Goal: Obtain resource: Download file/media

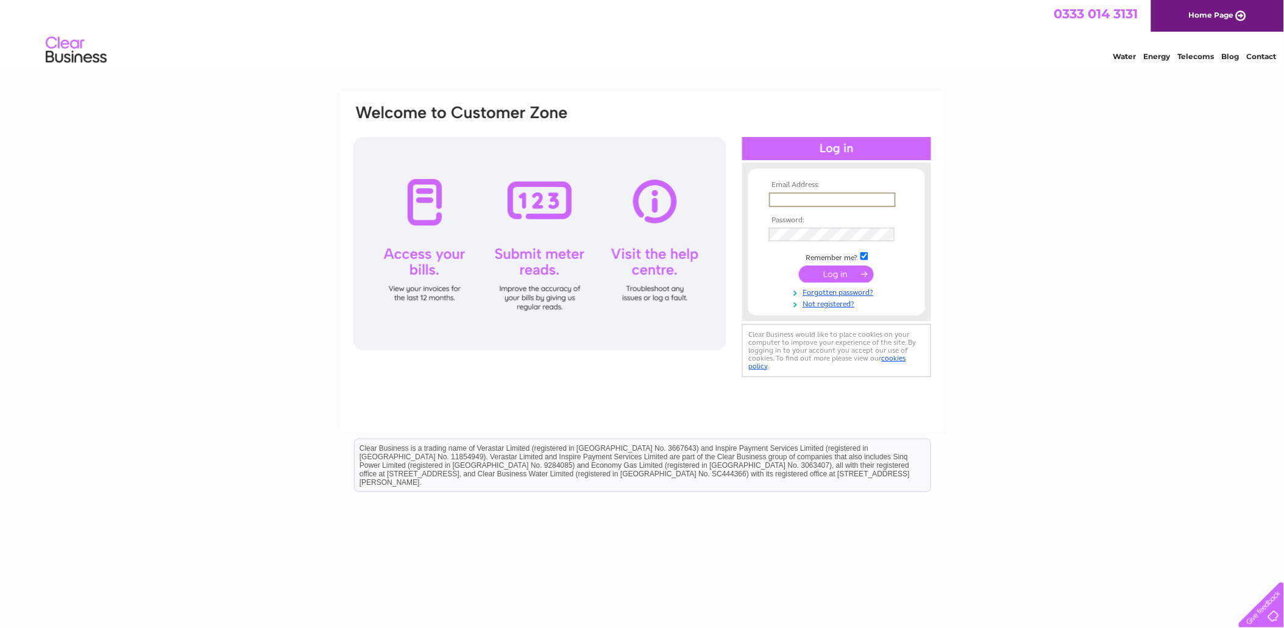
click at [808, 196] on input "text" at bounding box center [832, 200] width 127 height 15
type input "purchaseledger@grampianhousing.co.uk"
click at [799, 264] on input "submit" at bounding box center [836, 272] width 75 height 17
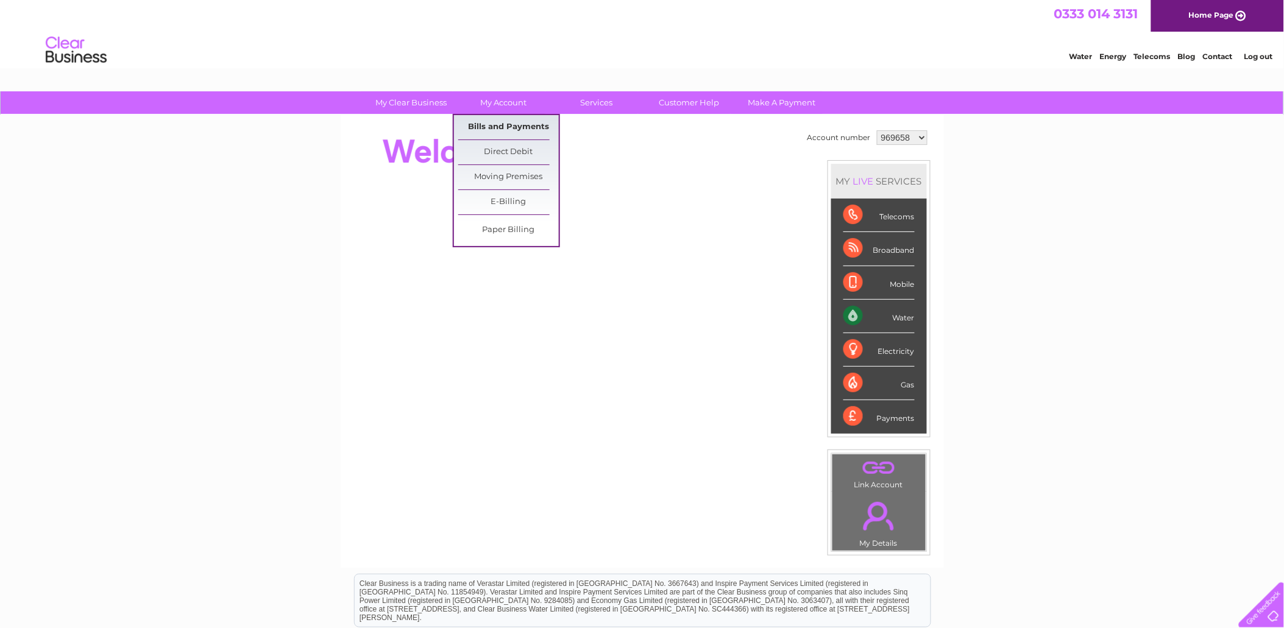
click at [509, 124] on link "Bills and Payments" at bounding box center [508, 127] width 101 height 24
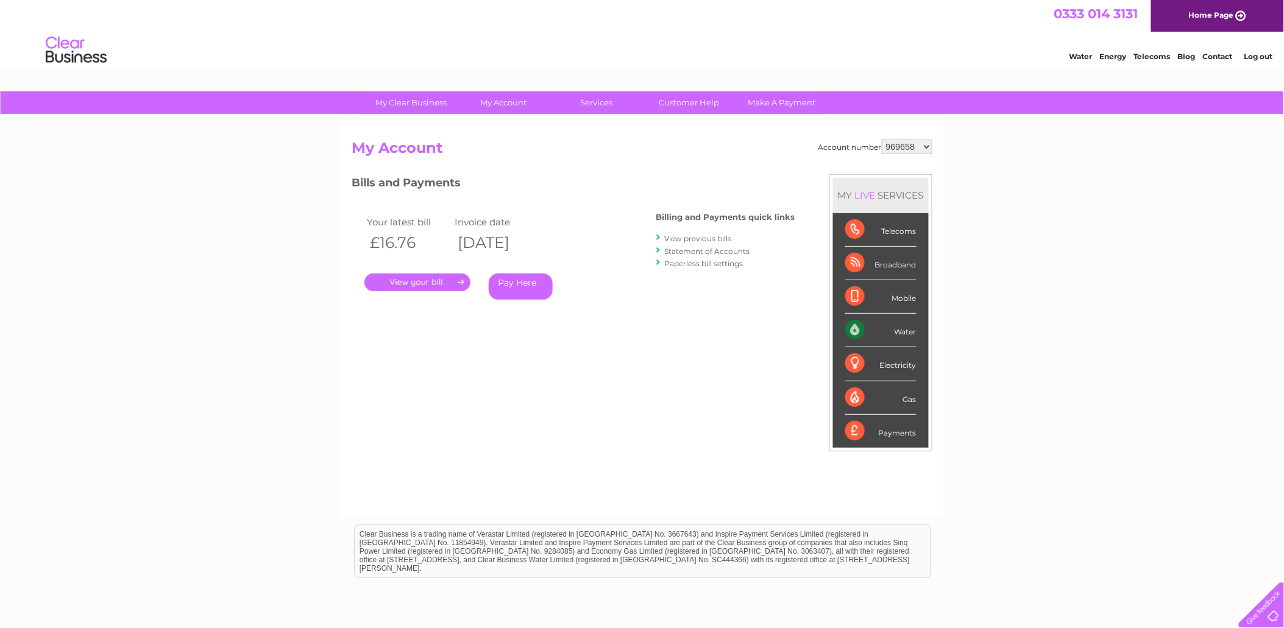
click at [429, 283] on link "." at bounding box center [417, 283] width 106 height 18
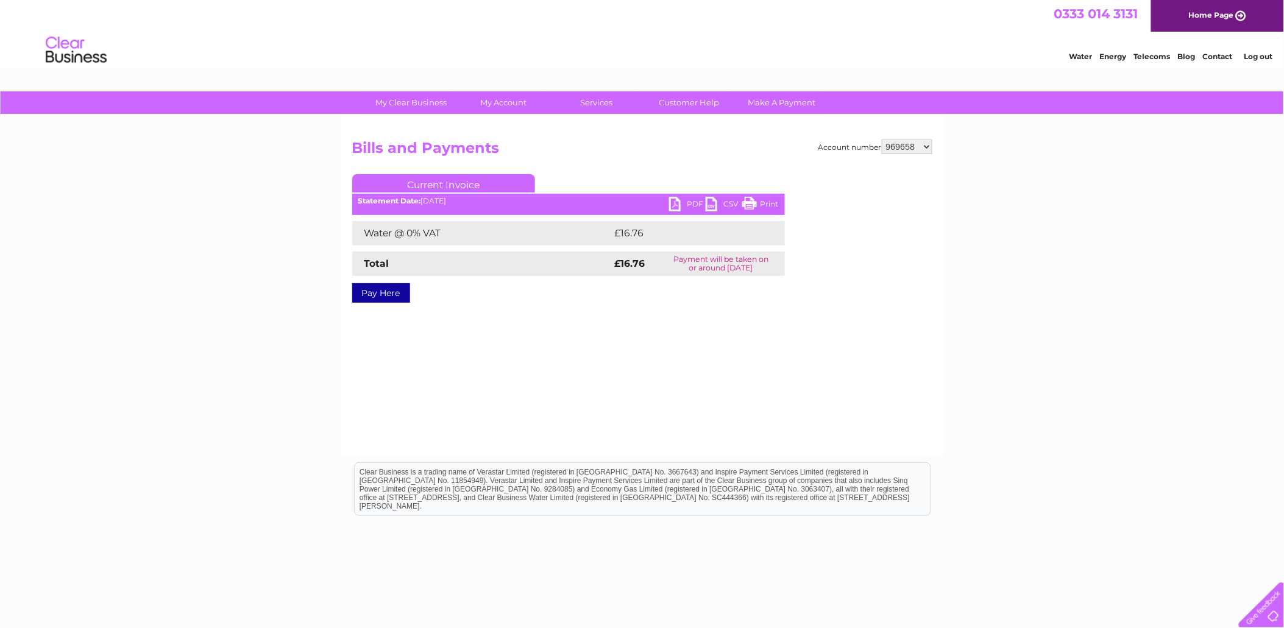
click at [696, 205] on link "PDF" at bounding box center [687, 206] width 37 height 18
click at [920, 147] on select "969658 976249 976937 1152334" at bounding box center [907, 147] width 51 height 15
select select "1152334"
click at [882, 140] on select "969658 976249 976937 1152334" at bounding box center [907, 147] width 51 height 15
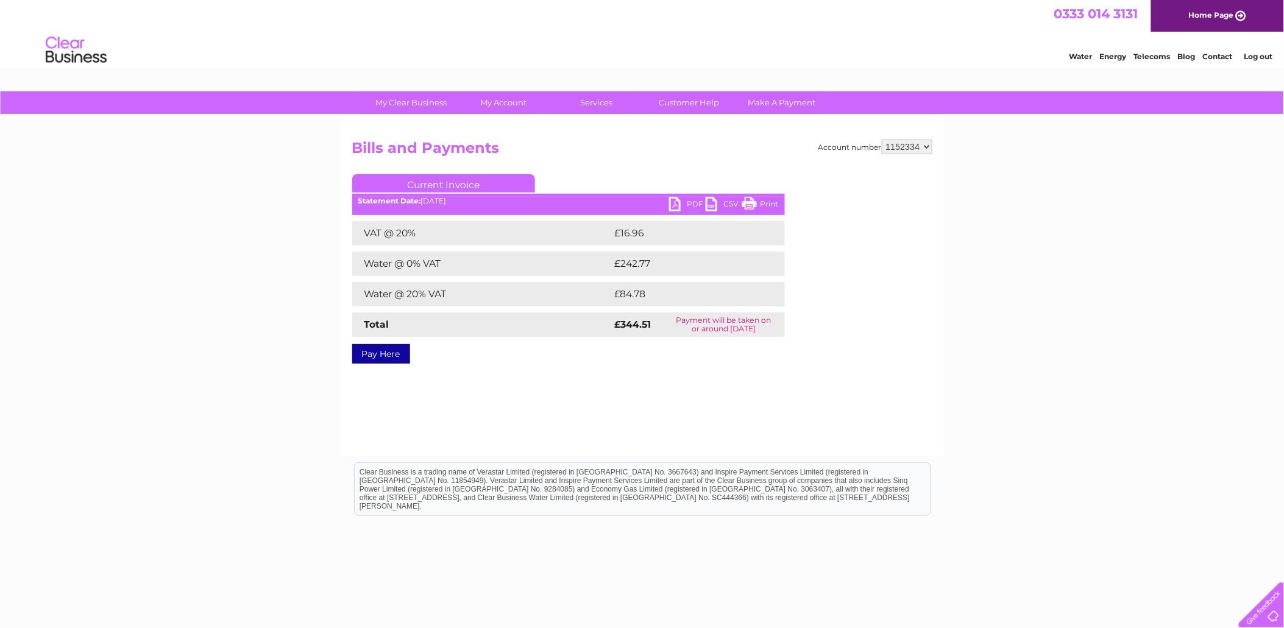
click at [689, 204] on link "PDF" at bounding box center [687, 206] width 37 height 18
click at [1254, 61] on link "Log out" at bounding box center [1258, 56] width 29 height 9
